Goal: Task Accomplishment & Management: Manage account settings

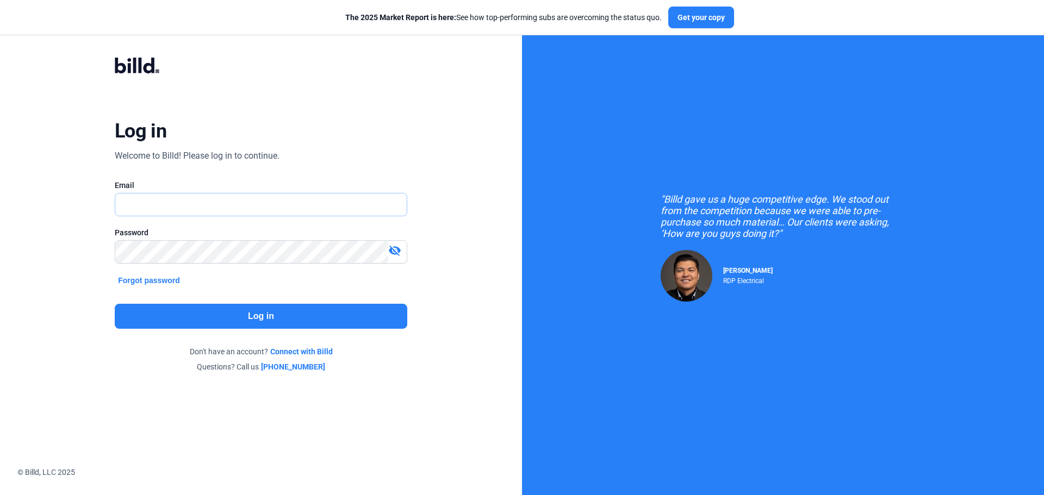
type input "[EMAIL_ADDRESS][DOMAIN_NAME]"
click at [280, 310] on button "Log in" at bounding box center [261, 316] width 292 height 25
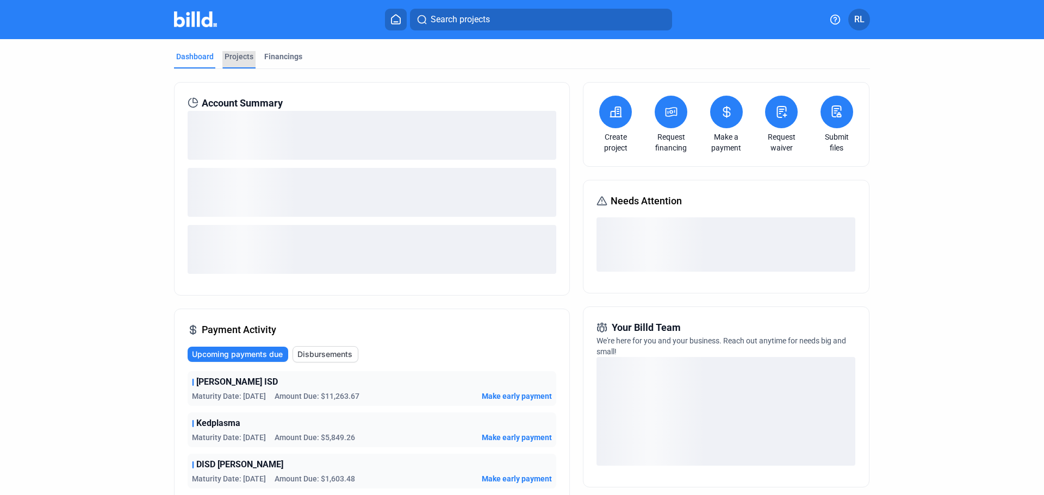
click at [239, 58] on div "Projects" at bounding box center [238, 56] width 29 height 11
